Goal: Information Seeking & Learning: Learn about a topic

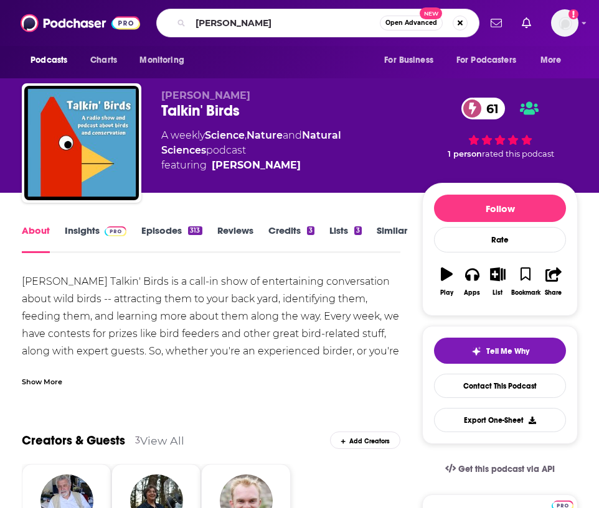
type input "[PERSON_NAME]"
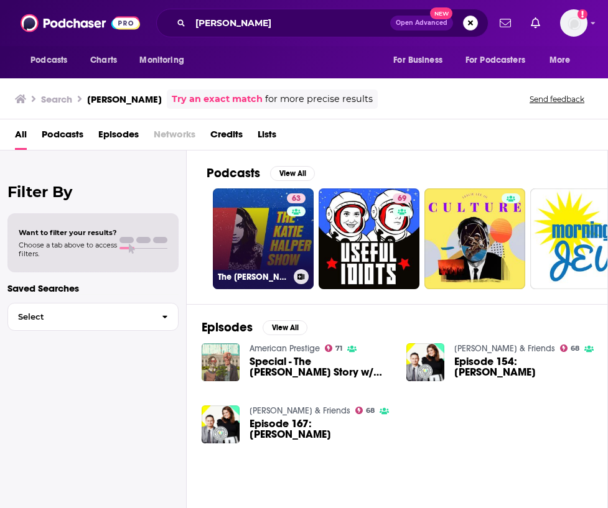
click at [248, 222] on link "63 The [PERSON_NAME] Show" at bounding box center [263, 239] width 101 height 101
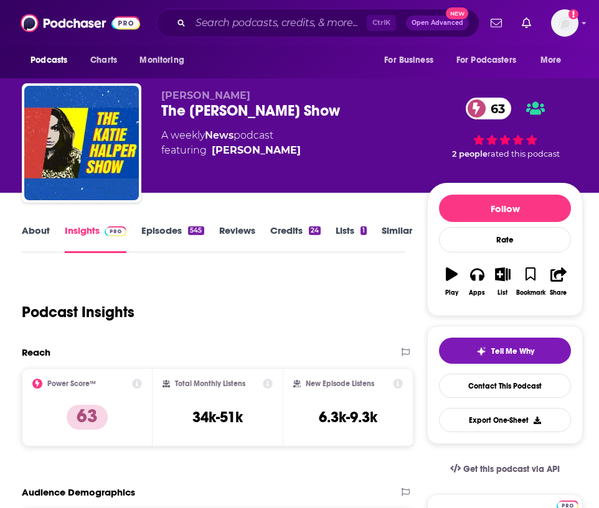
click at [163, 224] on div "About Insights Episodes 545 Reviews Credits 24 Lists 1 Similar" at bounding box center [213, 238] width 383 height 30
click at [165, 241] on link "Episodes 545" at bounding box center [172, 239] width 62 height 29
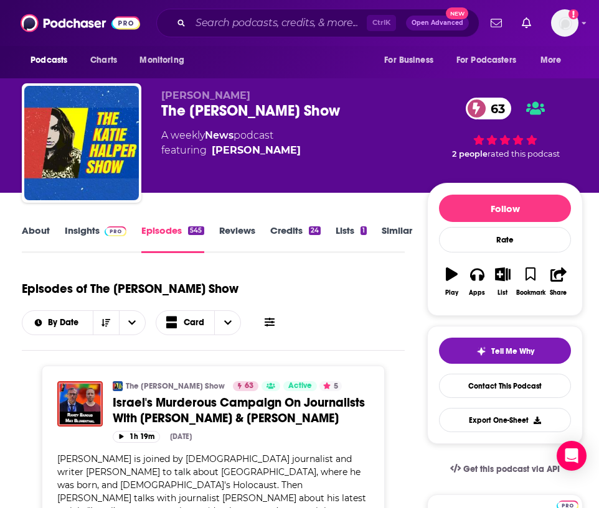
click at [82, 235] on link "Insights" at bounding box center [96, 239] width 62 height 29
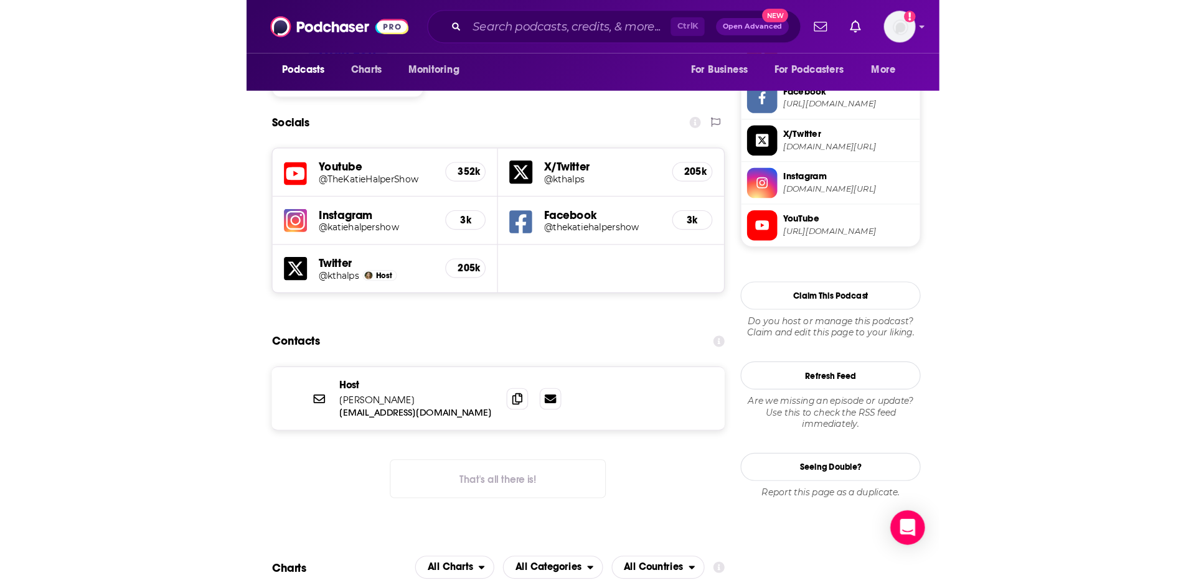
scroll to position [1058, 0]
